Goal: Task Accomplishment & Management: Complete application form

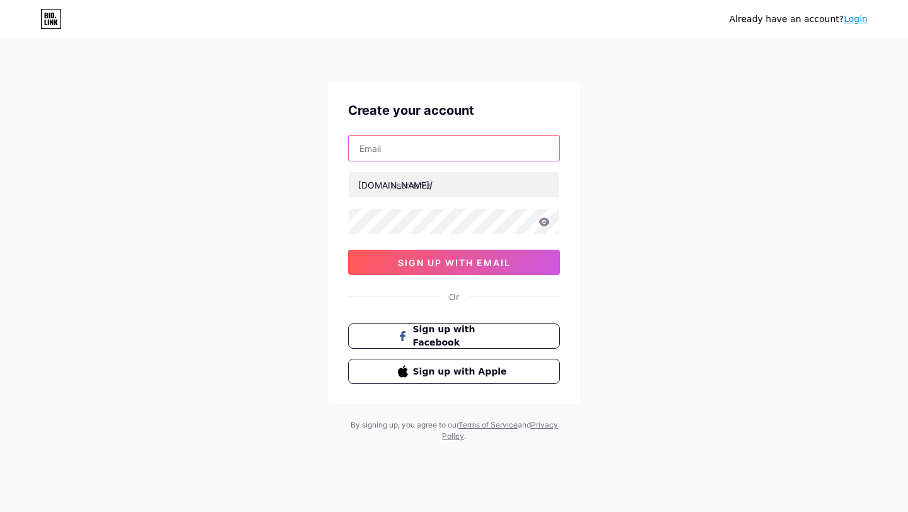
click at [380, 149] on input "text" at bounding box center [454, 148] width 211 height 25
type input "[EMAIL_ADDRESS][DOMAIN_NAME]"
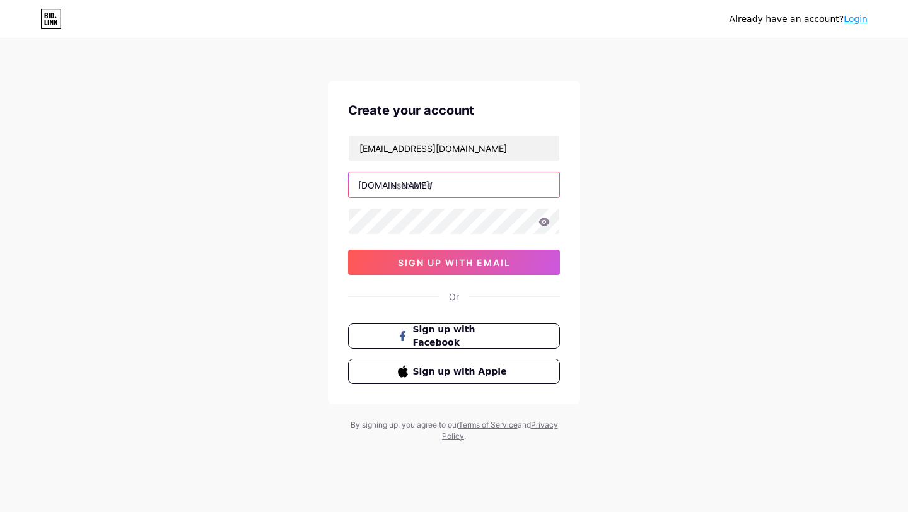
click at [427, 187] on input "text" at bounding box center [454, 184] width 211 height 25
type input "amba_rituals"
click at [545, 222] on icon at bounding box center [543, 221] width 11 height 9
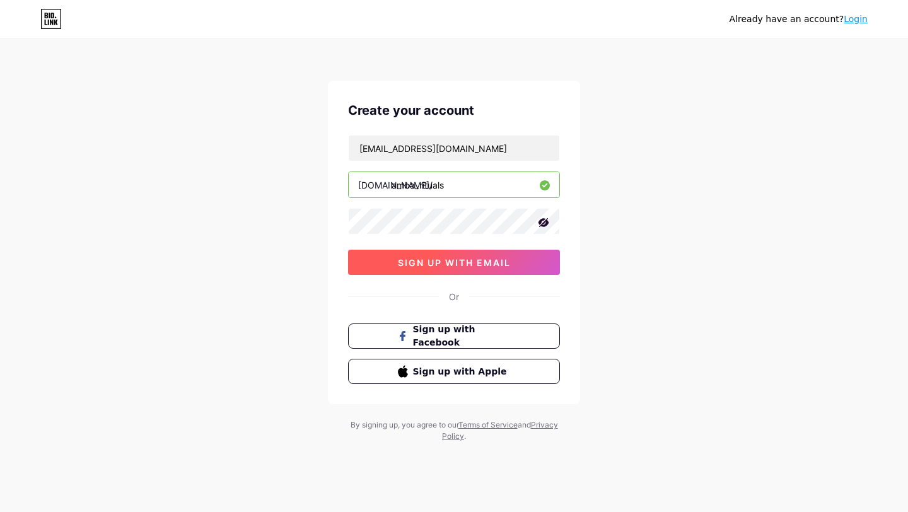
click at [437, 267] on span "sign up with email" at bounding box center [454, 262] width 113 height 11
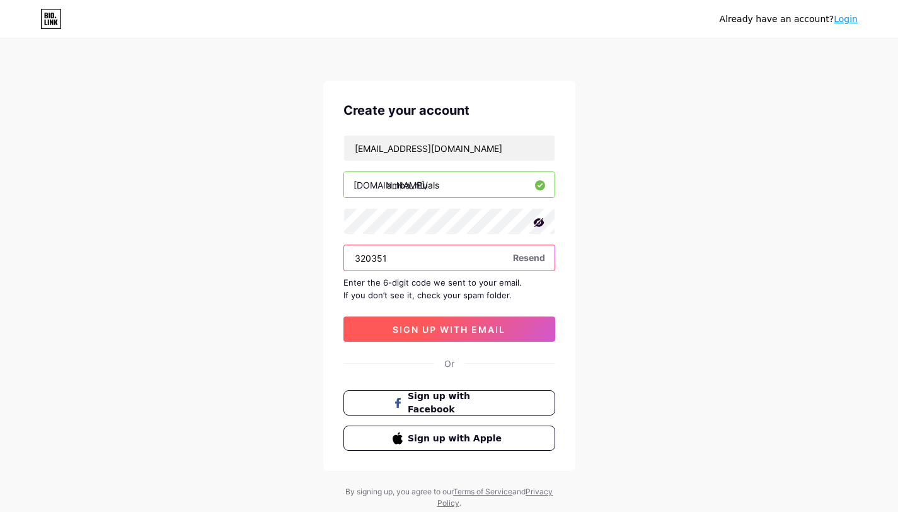
type input "320351"
click at [446, 330] on span "sign up with email" at bounding box center [449, 329] width 113 height 11
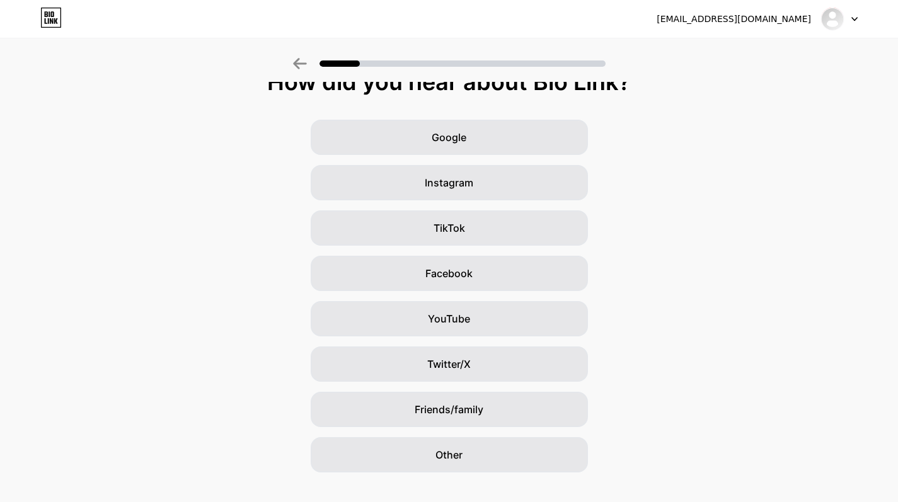
scroll to position [41, 0]
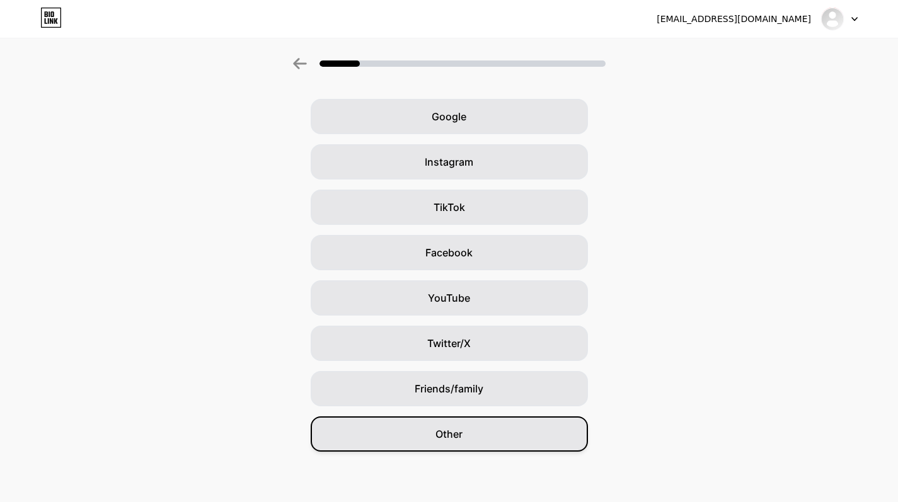
click at [450, 436] on span "Other" at bounding box center [449, 434] width 27 height 15
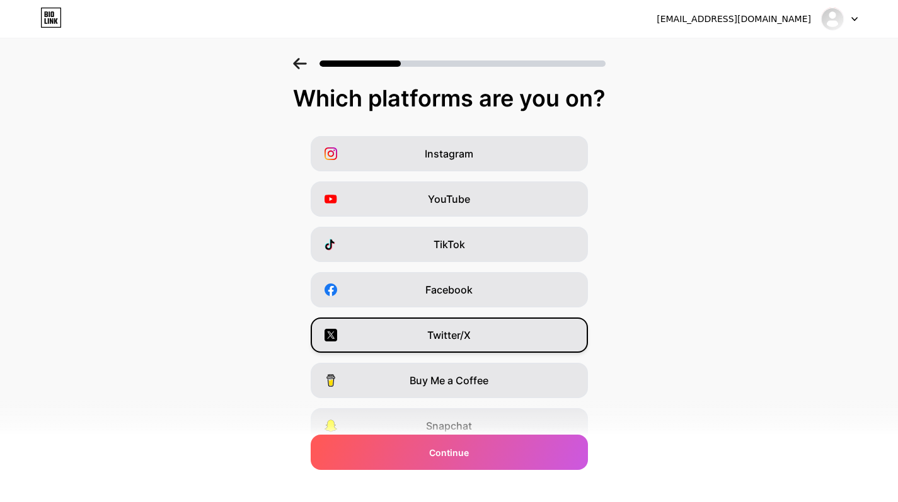
scroll to position [0, 0]
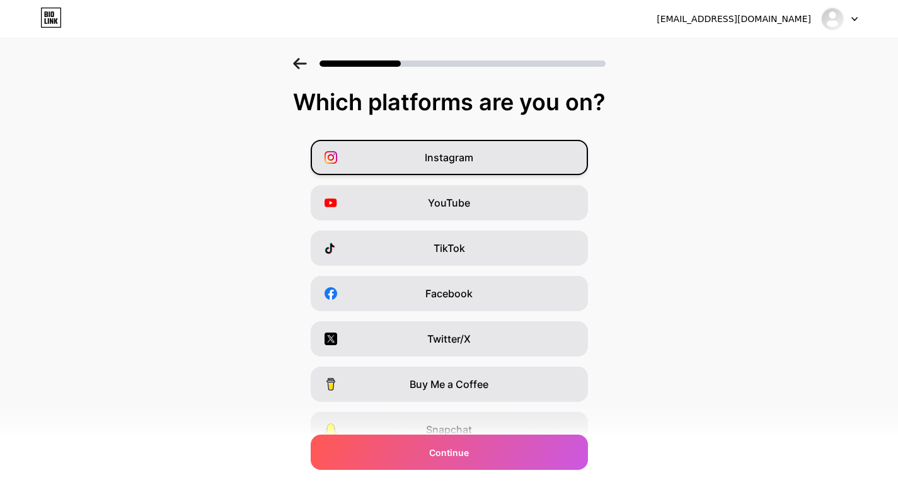
click at [462, 160] on span "Instagram" at bounding box center [449, 157] width 49 height 15
click at [486, 295] on div "Facebook" at bounding box center [449, 293] width 277 height 35
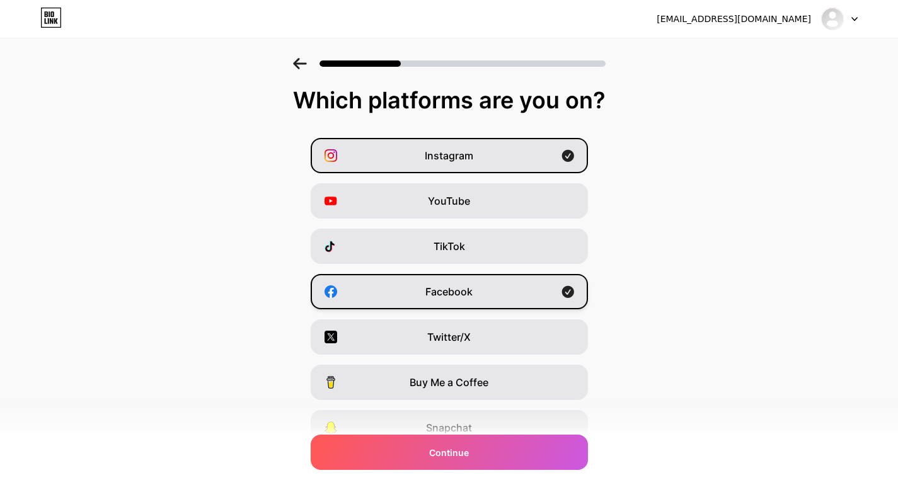
scroll to position [3, 0]
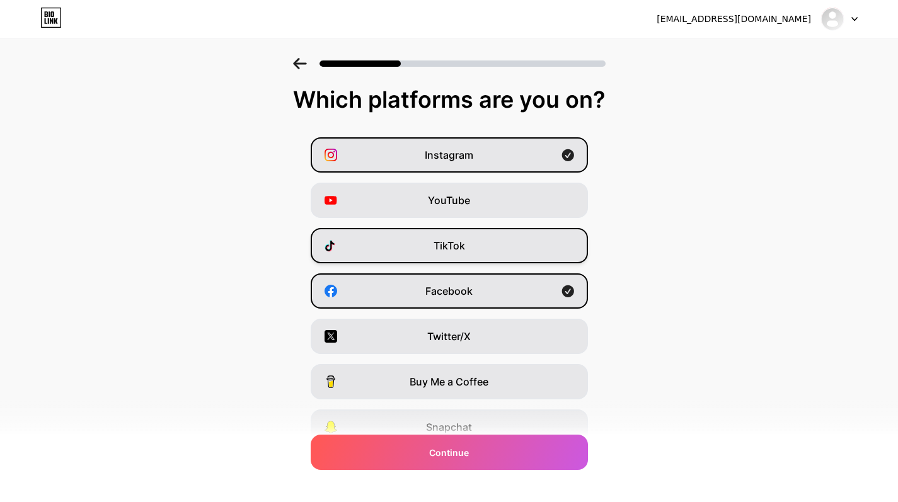
click at [459, 256] on div "TikTok" at bounding box center [449, 245] width 277 height 35
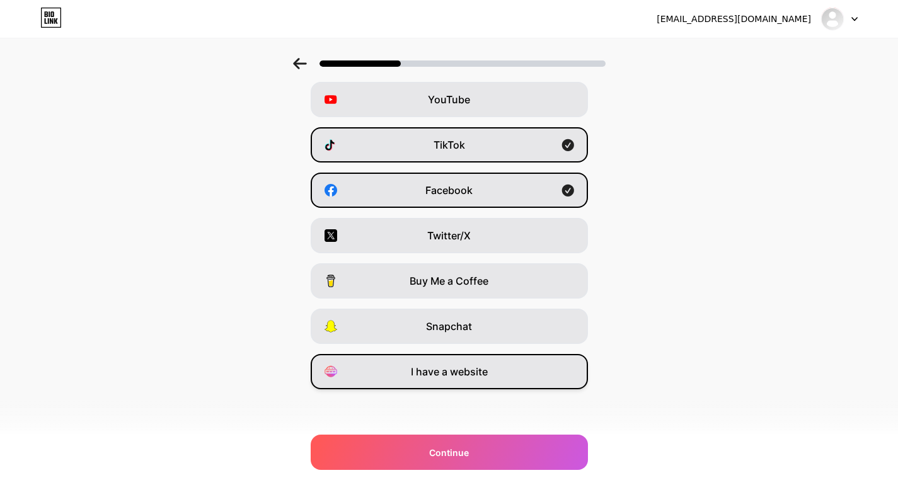
scroll to position [104, 0]
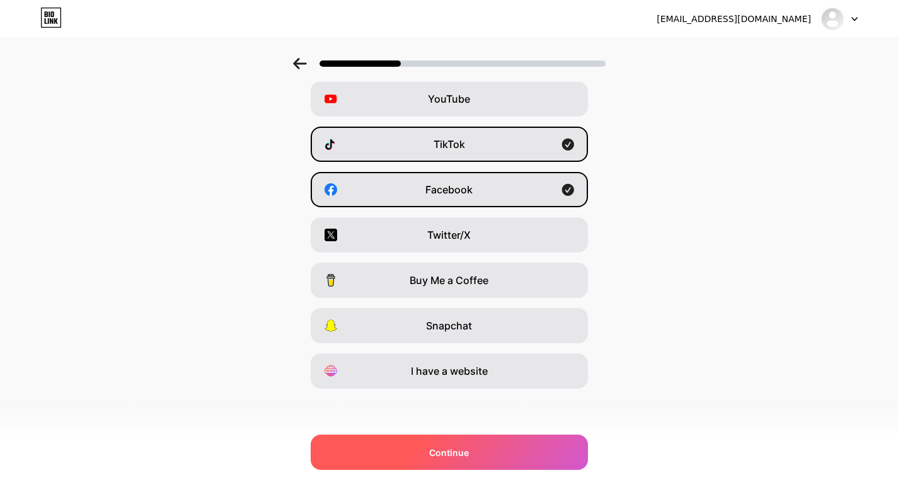
click at [452, 459] on div "Continue" at bounding box center [449, 452] width 277 height 35
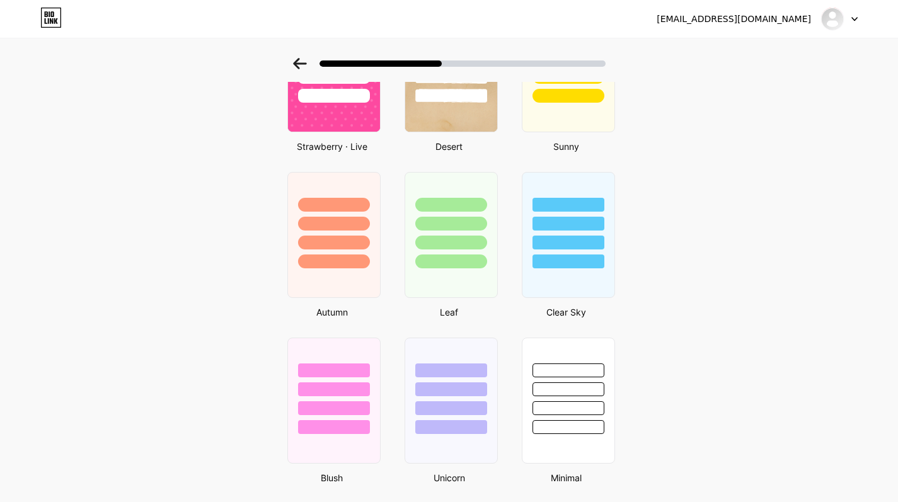
scroll to position [164, 0]
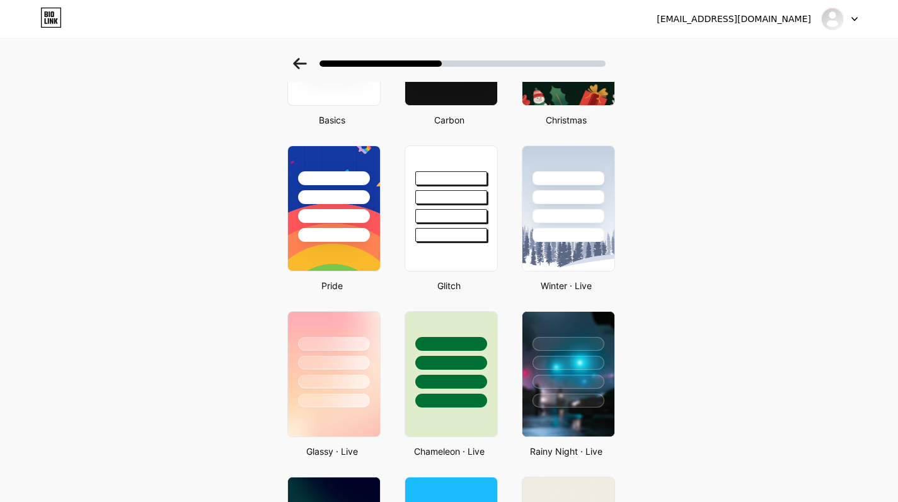
click at [856, 19] on icon at bounding box center [854, 19] width 5 height 3
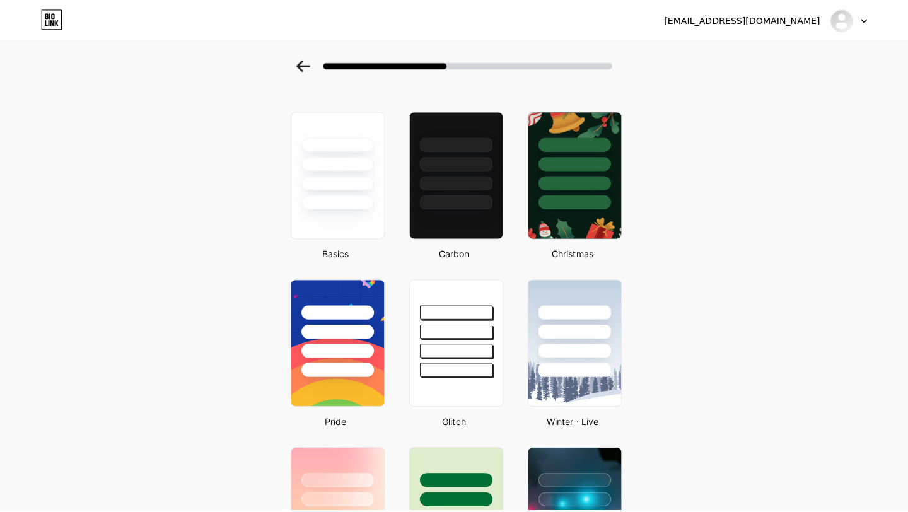
scroll to position [0, 0]
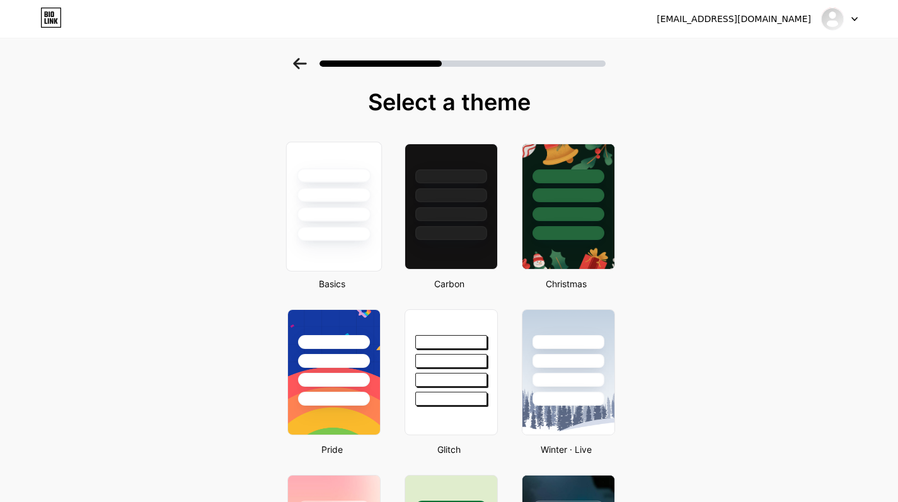
click at [357, 226] on div at bounding box center [333, 191] width 95 height 99
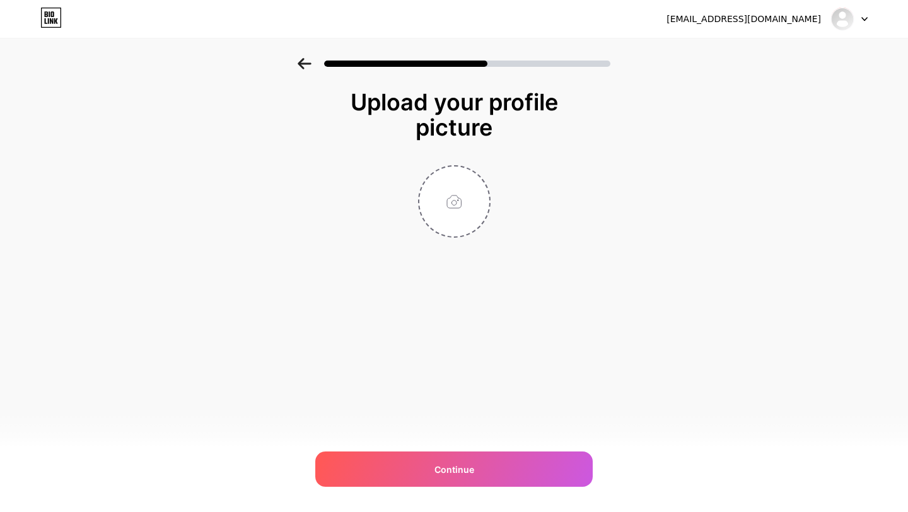
click at [865, 17] on icon at bounding box center [864, 19] width 6 height 4
click at [748, 55] on li "Logout" at bounding box center [788, 52] width 156 height 34
